Goal: Information Seeking & Learning: Learn about a topic

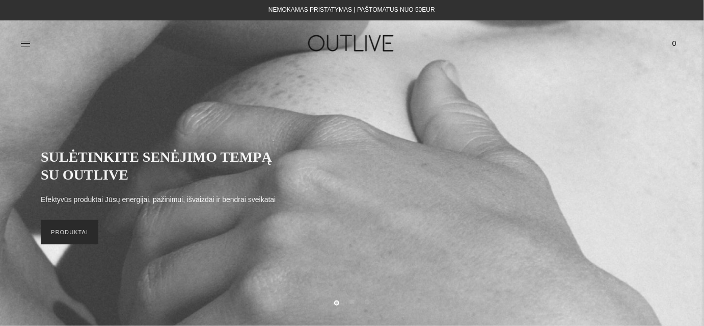
click at [71, 235] on link "PRODUKTAI" at bounding box center [70, 232] width 58 height 24
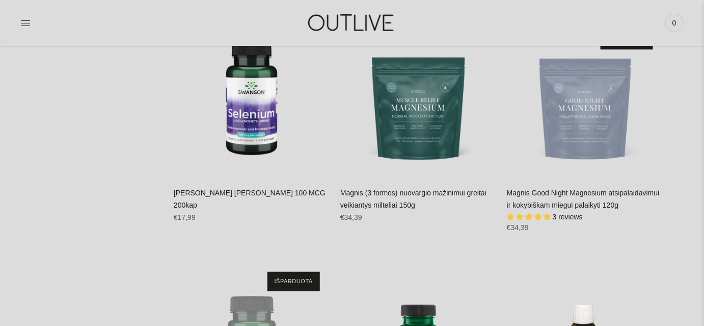
scroll to position [7831, 0]
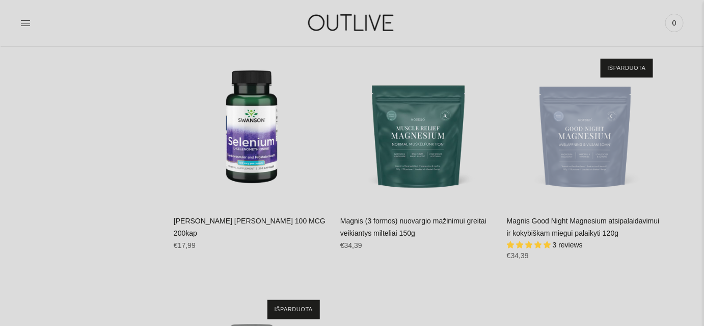
click at [590, 124] on img "Magnis Good Night Magnesium atsipalaidavimui ir kokybiškam miegui palaikyti 120…" at bounding box center [585, 126] width 156 height 156
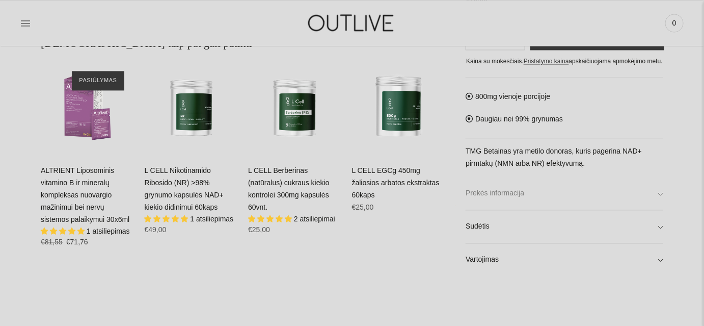
scroll to position [695, 0]
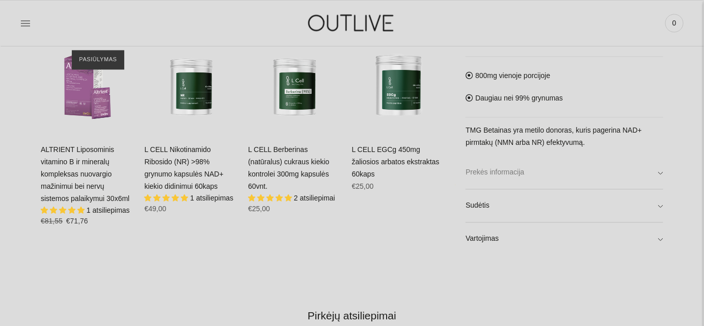
click at [478, 170] on link "Prekės informacija" at bounding box center [565, 172] width 198 height 33
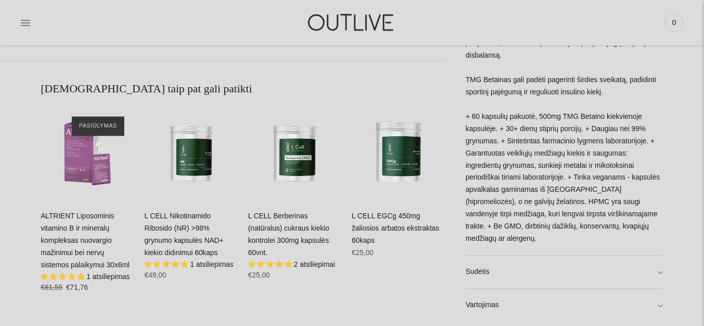
scroll to position [648, 0]
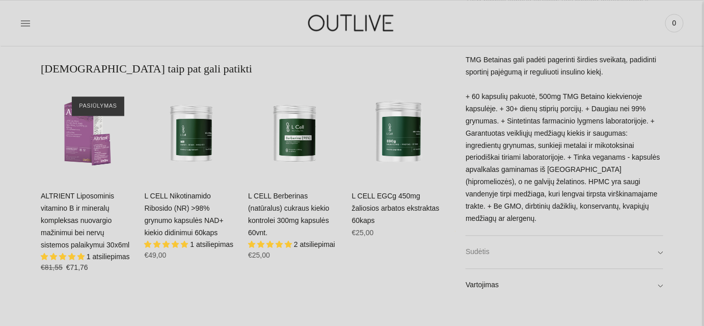
click at [502, 245] on link "Sudėtis" at bounding box center [565, 251] width 198 height 33
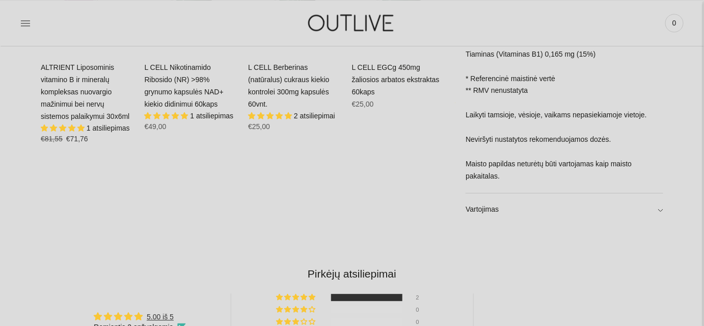
scroll to position [788, 0]
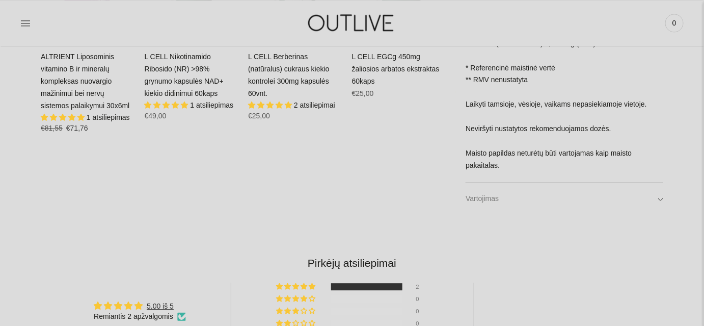
click at [507, 193] on link "Vartojimas" at bounding box center [565, 198] width 198 height 33
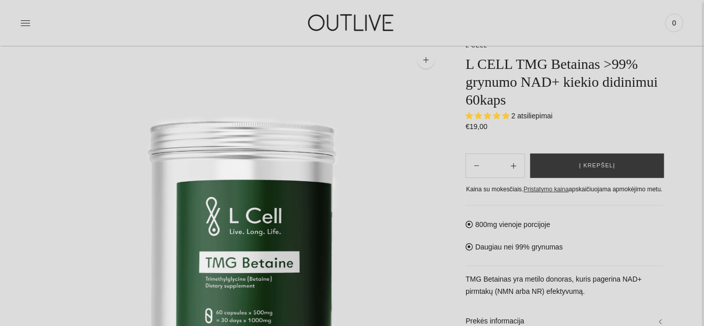
scroll to position [46, 0]
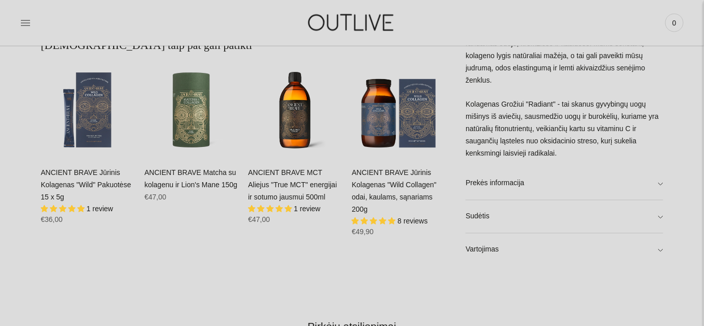
scroll to position [695, 0]
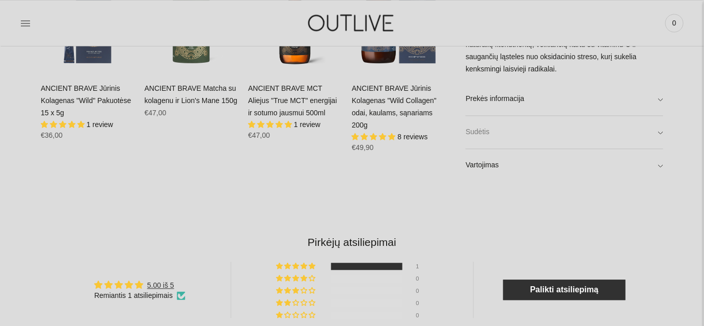
click at [490, 129] on link "Sudėtis" at bounding box center [565, 132] width 198 height 33
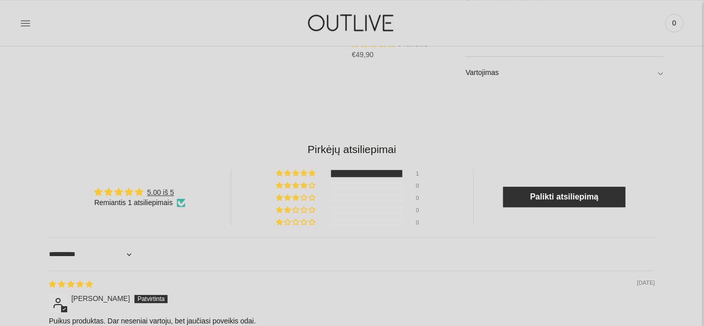
scroll to position [880, 0]
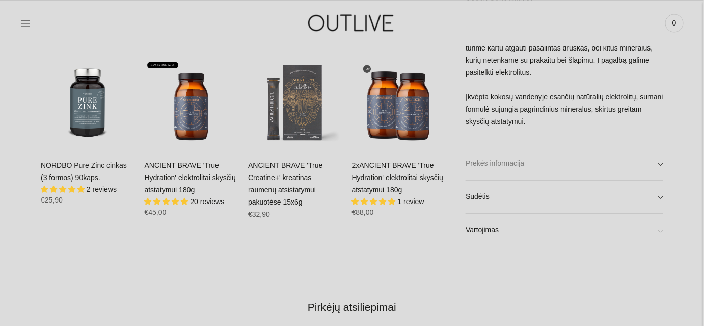
scroll to position [695, 0]
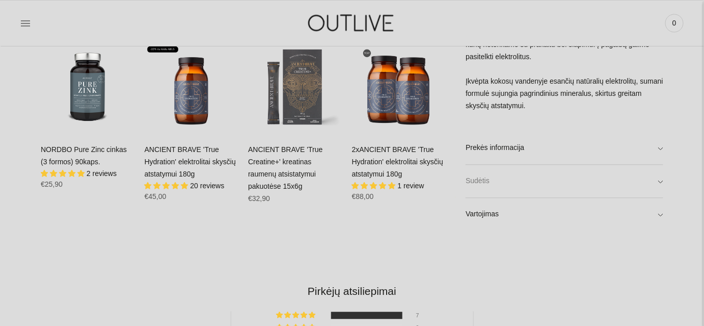
click at [493, 187] on link "Sudėtis" at bounding box center [565, 181] width 198 height 33
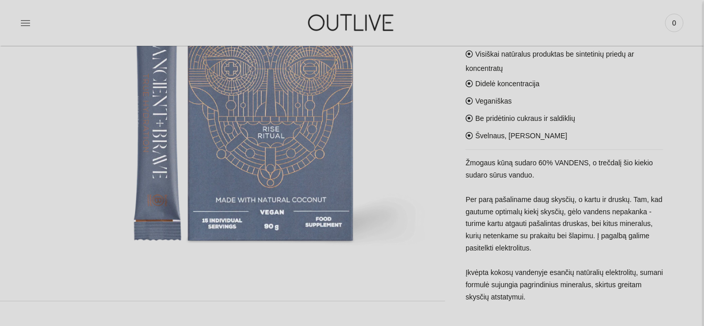
scroll to position [92, 0]
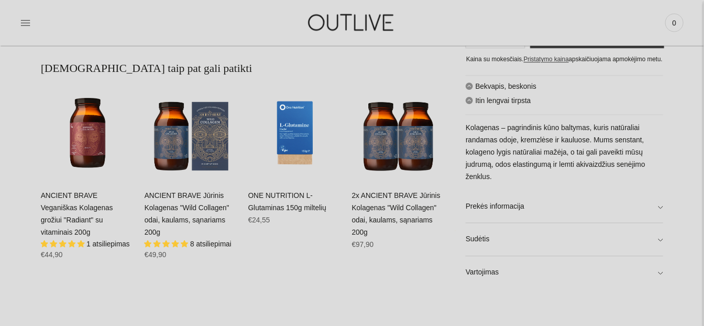
scroll to position [602, 0]
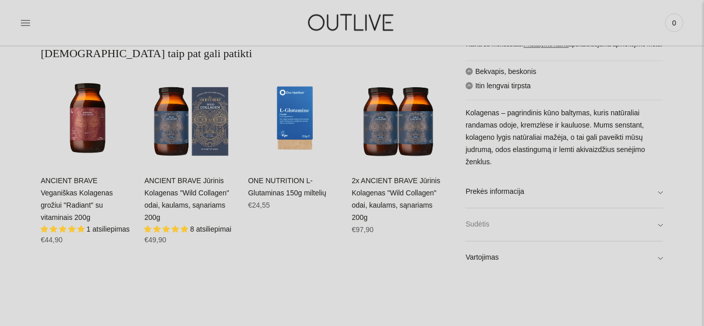
click at [479, 227] on link "Sudėtis" at bounding box center [565, 224] width 198 height 33
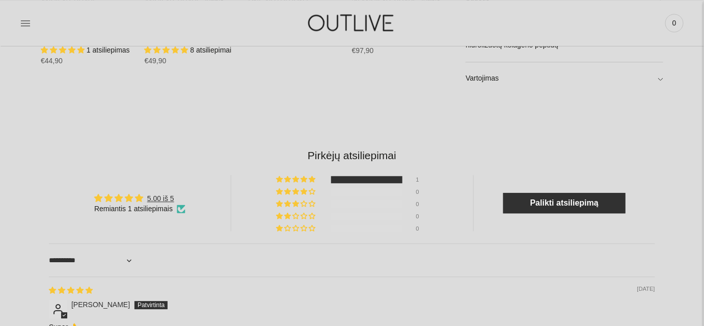
scroll to position [741, 0]
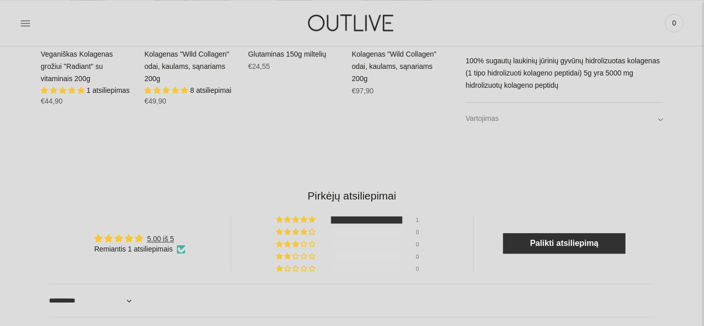
click at [505, 123] on link "Vartojimas" at bounding box center [565, 118] width 198 height 33
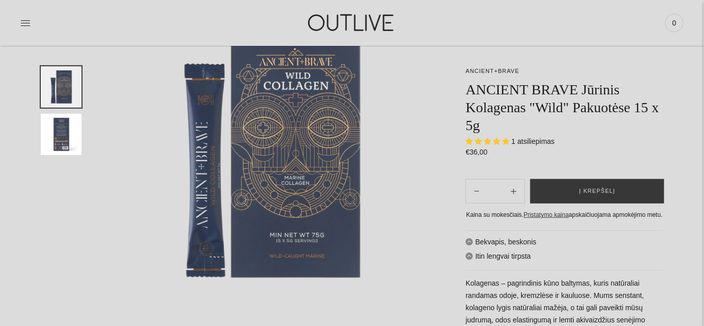
scroll to position [92, 0]
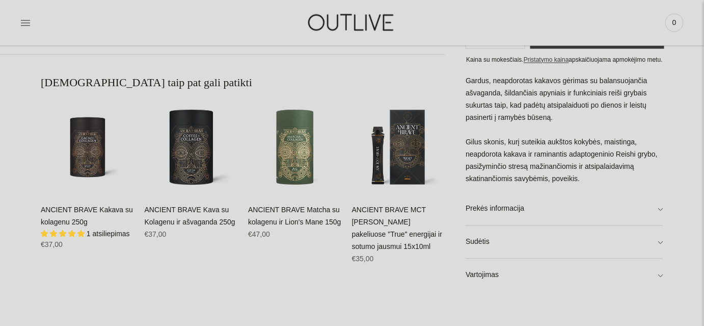
scroll to position [648, 0]
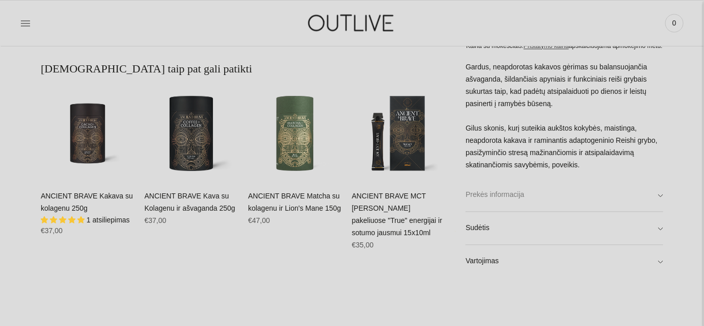
click at [503, 191] on link "Prekės informacija" at bounding box center [565, 194] width 198 height 33
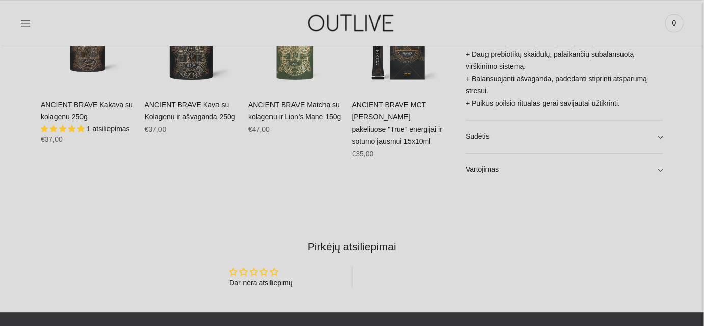
scroll to position [741, 0]
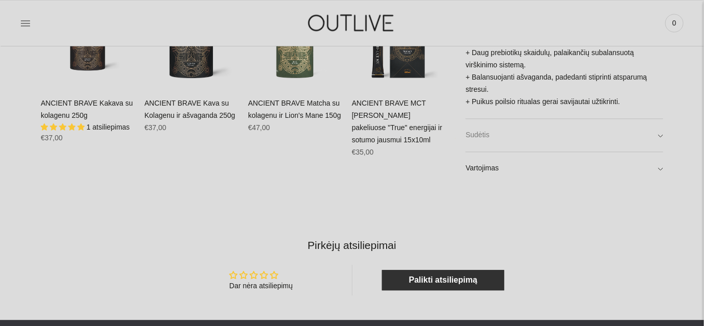
click at [520, 143] on link "Sudėtis" at bounding box center [565, 135] width 198 height 33
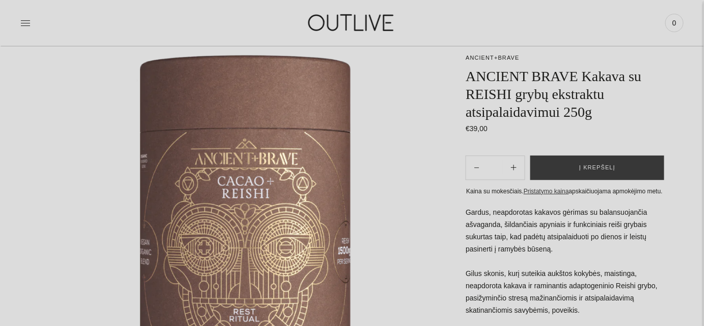
scroll to position [46, 0]
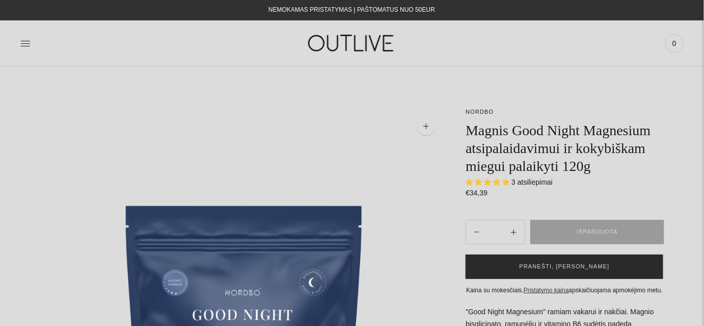
click at [563, 266] on button "PRANEŠTI, KAI ATSIRAS" at bounding box center [565, 266] width 198 height 24
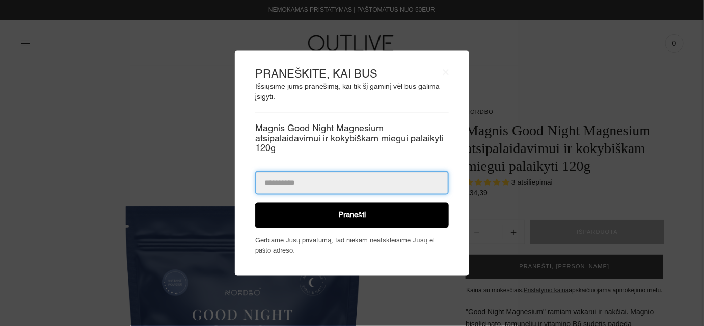
click at [274, 178] on input "email" at bounding box center [352, 182] width 194 height 23
type input "**********"
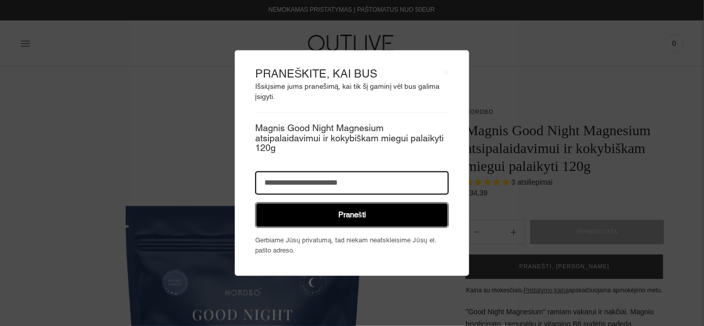
click at [350, 217] on button "Pranešti" at bounding box center [352, 214] width 194 height 25
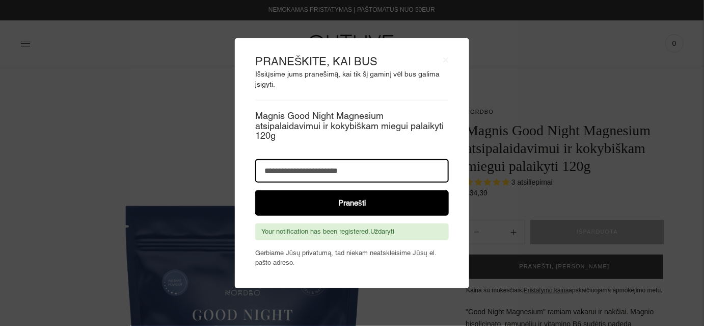
click at [542, 88] on body "**********" at bounding box center [352, 163] width 704 height 326
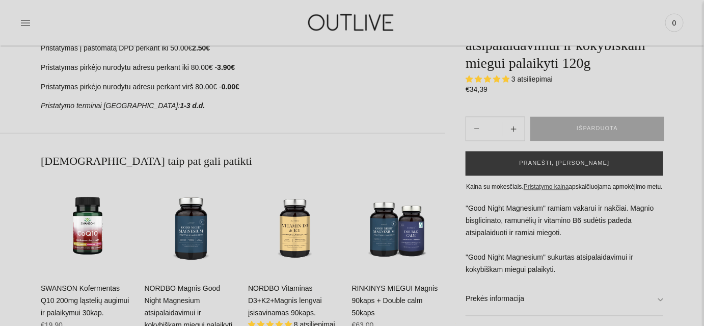
scroll to position [602, 0]
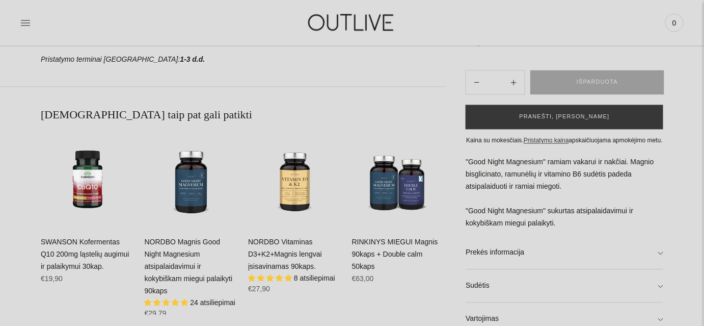
click at [199, 254] on link "NORDBO Magnis Good Night Magnesium atsipalaidavimui ir kokybiškam miegui palaik…" at bounding box center [189, 266] width 88 height 57
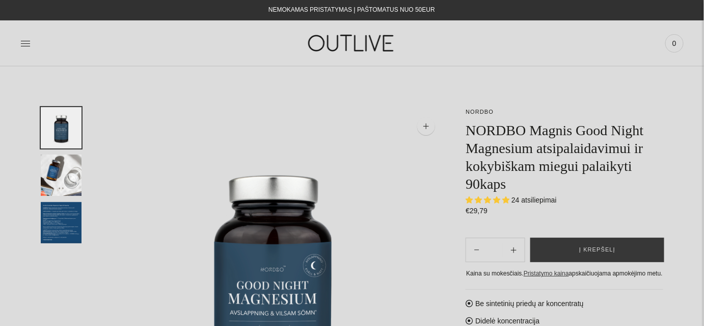
scroll to position [46, 0]
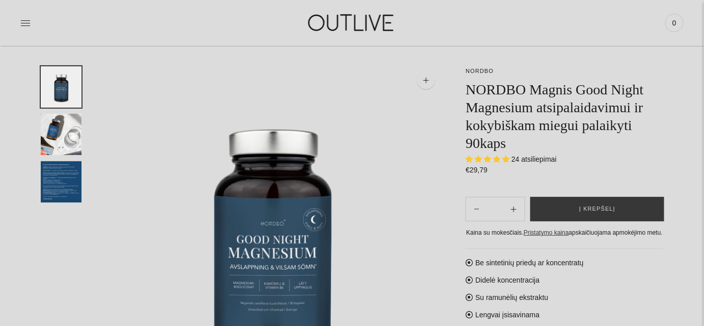
click at [58, 144] on img "Translation missing: en.general.accessibility.image_thumbail" at bounding box center [61, 134] width 41 height 41
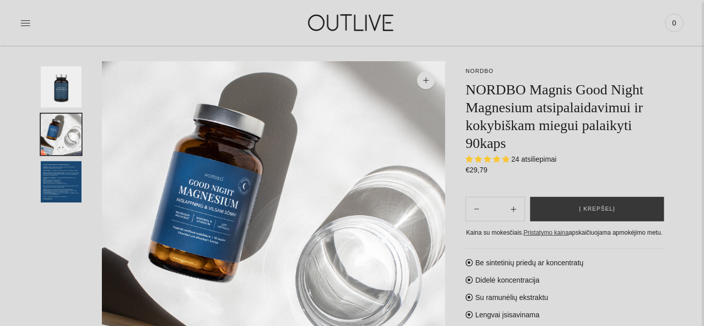
click at [70, 190] on img "Translation missing: en.general.accessibility.image_thumbail" at bounding box center [61, 181] width 41 height 41
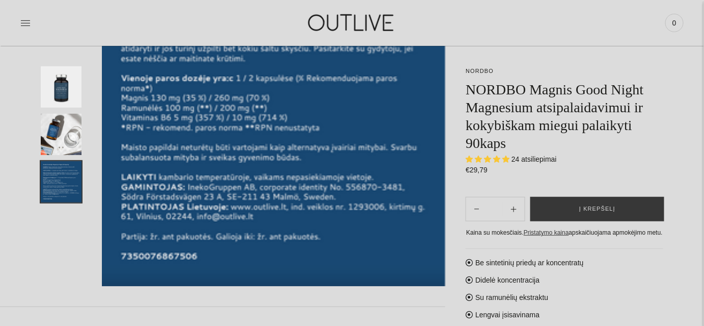
scroll to position [0, 0]
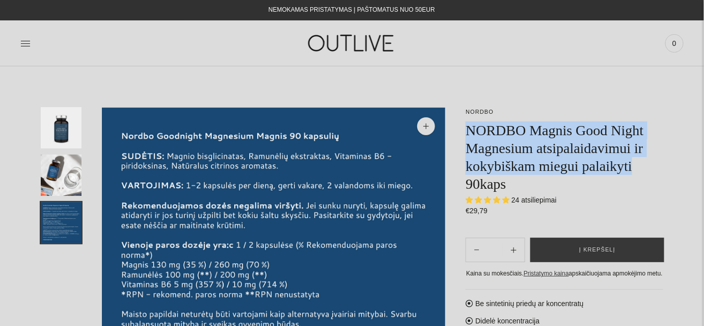
drag, startPoint x: 468, startPoint y: 129, endPoint x: 643, endPoint y: 159, distance: 177.3
click at [643, 159] on h1 "NORDBO Magnis Good Night Magnesium atsipalaidavimui ir kokybiškam miegui palaik…" at bounding box center [565, 156] width 198 height 71
